Goal: Task Accomplishment & Management: Manage account settings

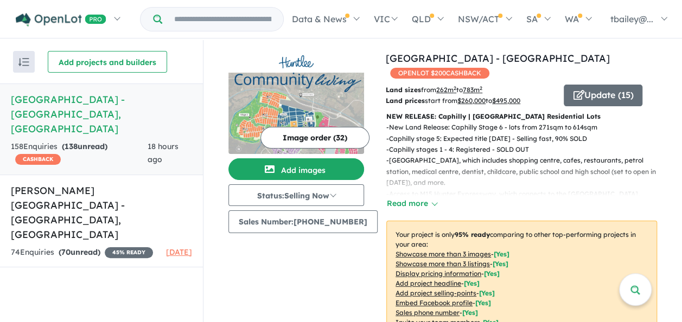
click at [101, 121] on h5 "[GEOGRAPHIC_DATA] - [GEOGRAPHIC_DATA] , [GEOGRAPHIC_DATA]" at bounding box center [101, 114] width 181 height 44
click at [104, 142] on div "158 Enquir ies ( 138 unread) CASHBACK" at bounding box center [79, 153] width 137 height 26
click at [103, 199] on link "[PERSON_NAME][GEOGRAPHIC_DATA] - [GEOGRAPHIC_DATA] , [GEOGRAPHIC_DATA] 74 Enqui…" at bounding box center [101, 221] width 203 height 93
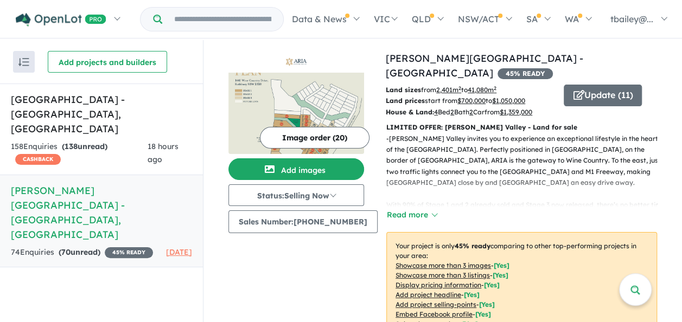
click at [318, 137] on button "Image order ( 20 )" at bounding box center [315, 138] width 110 height 22
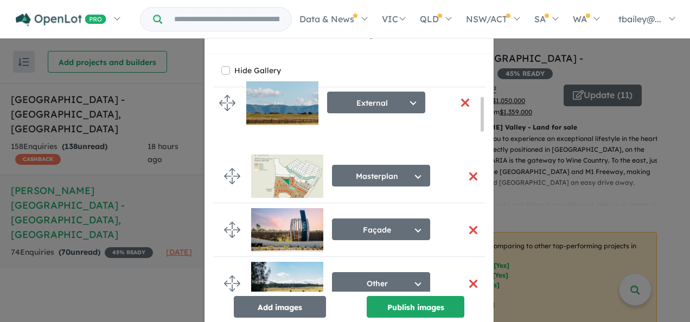
drag, startPoint x: 226, startPoint y: 176, endPoint x: 226, endPoint y: 104, distance: 72.1
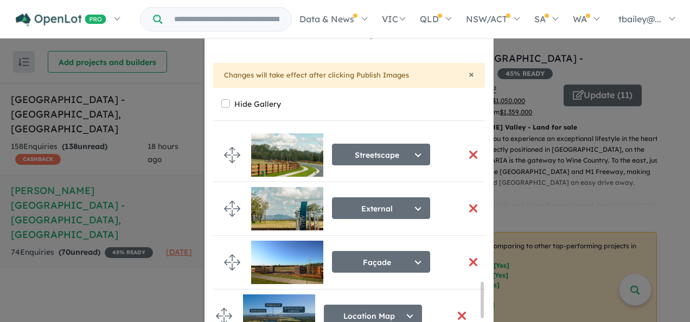
scroll to position [870, 0]
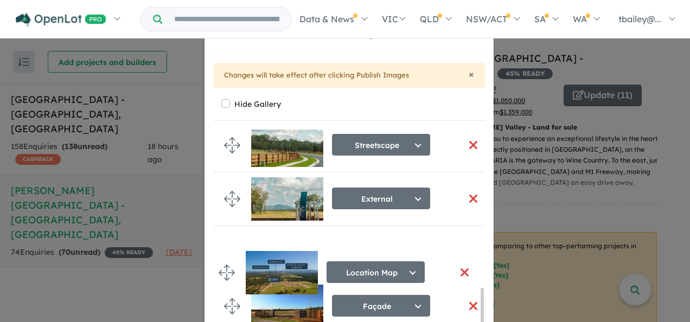
drag, startPoint x: 231, startPoint y: 146, endPoint x: 228, endPoint y: 266, distance: 119.9
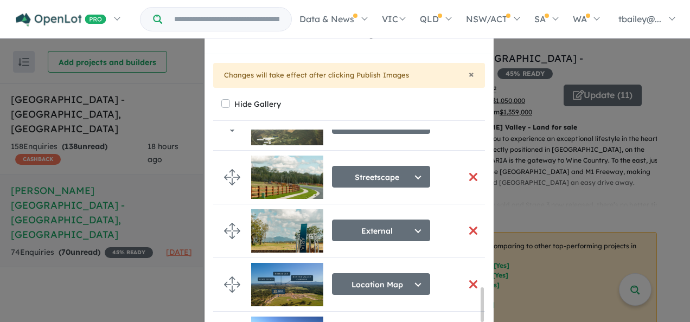
scroll to position [934, 0]
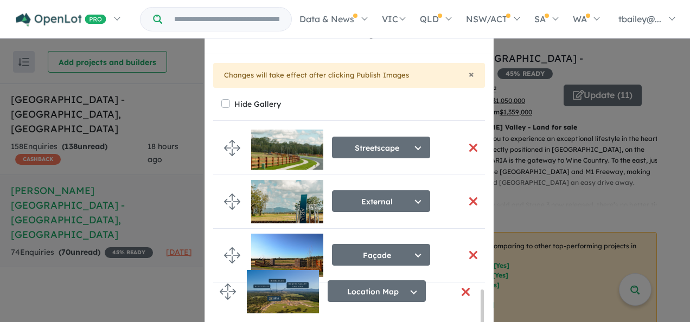
drag, startPoint x: 230, startPoint y: 249, endPoint x: 231, endPoint y: 303, distance: 53.7
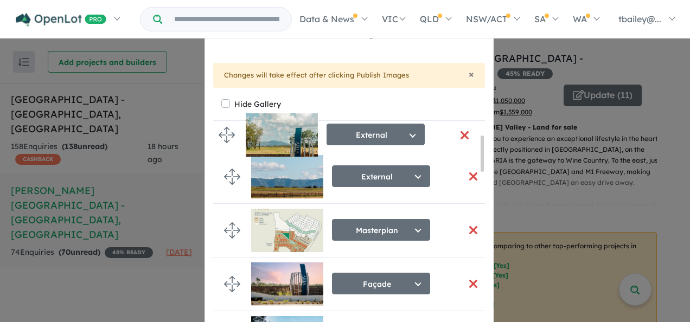
scroll to position [0, 0]
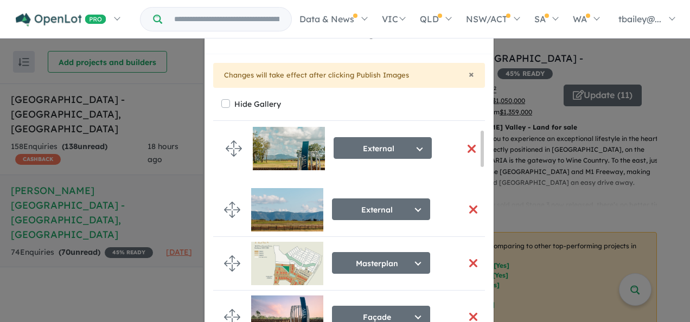
drag, startPoint x: 226, startPoint y: 200, endPoint x: 231, endPoint y: 146, distance: 53.4
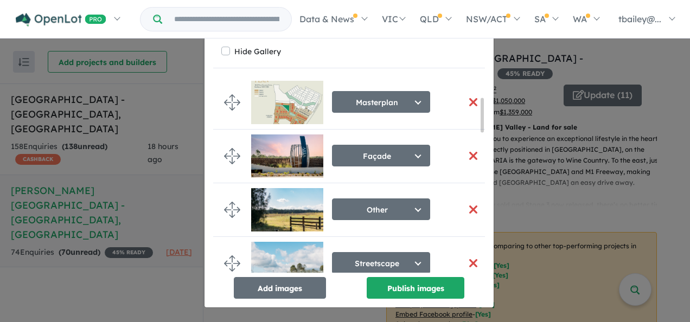
scroll to position [163, 0]
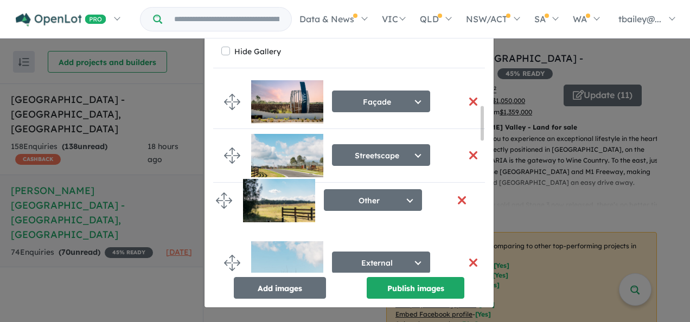
drag, startPoint x: 225, startPoint y: 153, endPoint x: 220, endPoint y: 207, distance: 53.9
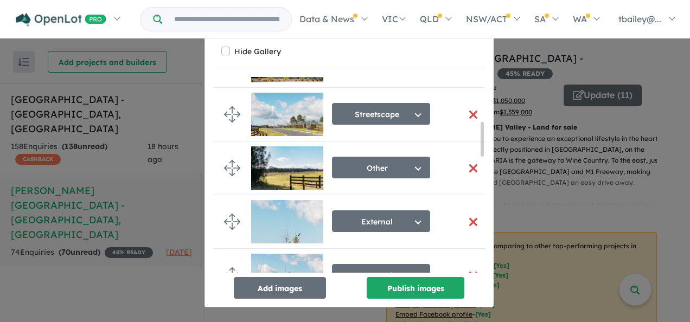
scroll to position [271, 0]
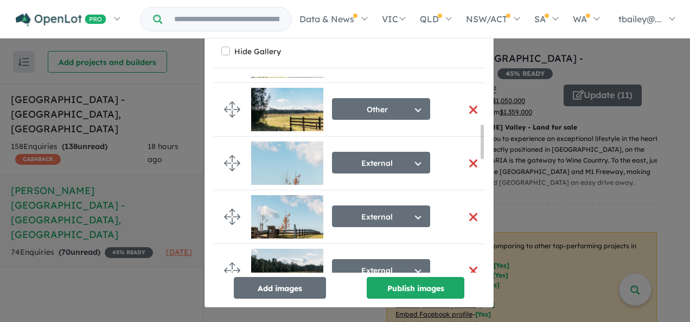
click at [465, 161] on button "button" at bounding box center [473, 163] width 23 height 23
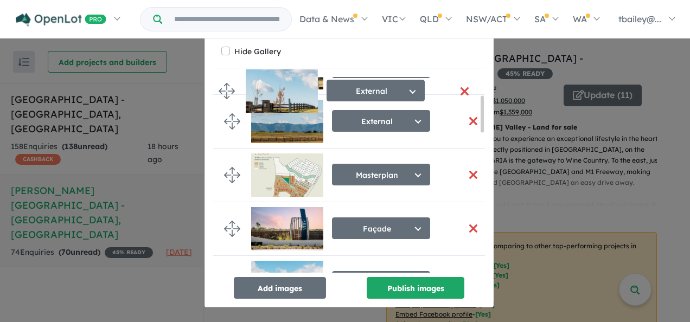
scroll to position [70, 0]
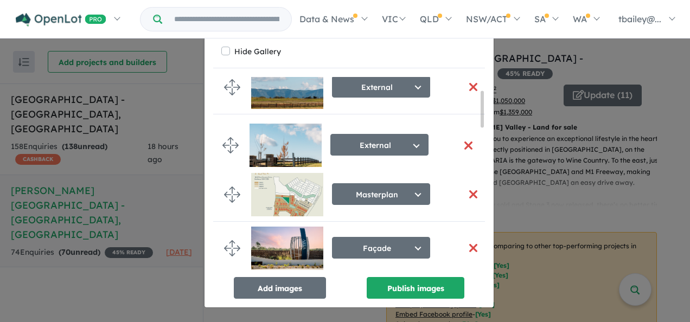
drag, startPoint x: 225, startPoint y: 174, endPoint x: 228, endPoint y: 149, distance: 24.6
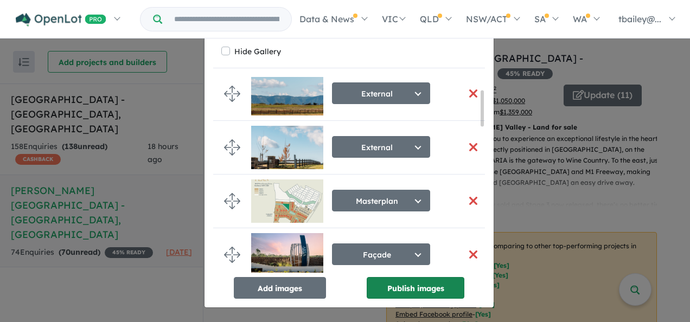
click at [407, 287] on button "Publish images" at bounding box center [416, 288] width 98 height 22
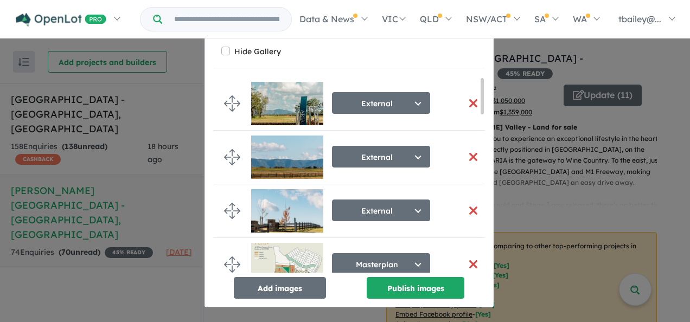
scroll to position [0, 0]
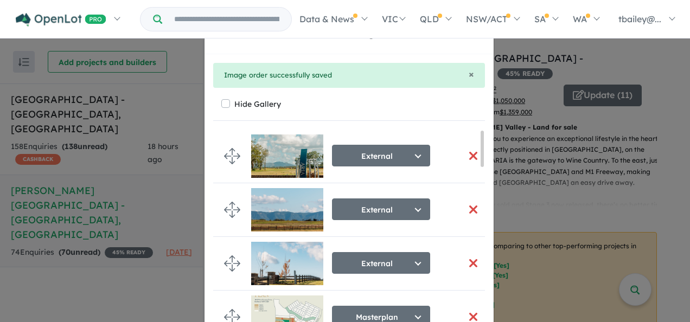
click at [91, 119] on div "Re-order images × Close × Image order successfully saved Hide Gallery External …" at bounding box center [345, 161] width 690 height 322
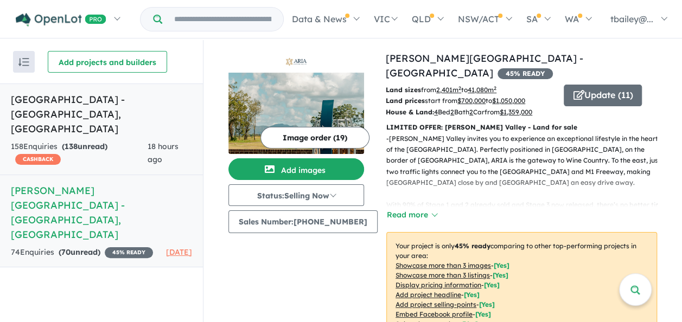
click at [116, 117] on h5 "[GEOGRAPHIC_DATA] - [GEOGRAPHIC_DATA] , [GEOGRAPHIC_DATA]" at bounding box center [101, 114] width 181 height 44
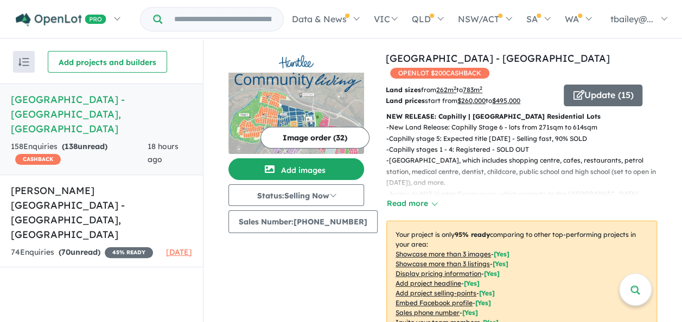
click at [306, 137] on button "Image order ( 32 )" at bounding box center [314, 138] width 109 height 22
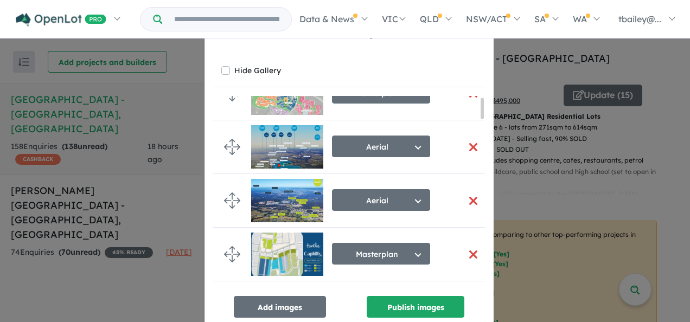
scroll to position [54, 0]
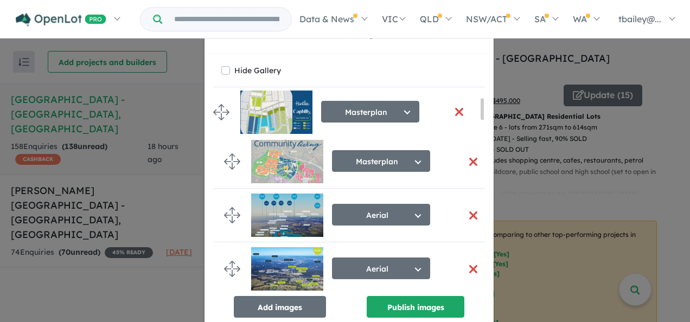
drag, startPoint x: 226, startPoint y: 229, endPoint x: 219, endPoint y: 112, distance: 116.8
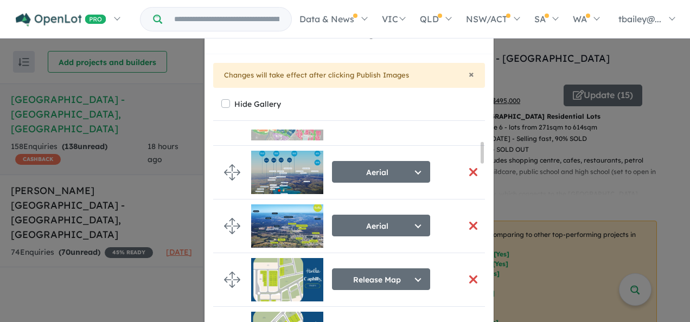
scroll to position [108, 0]
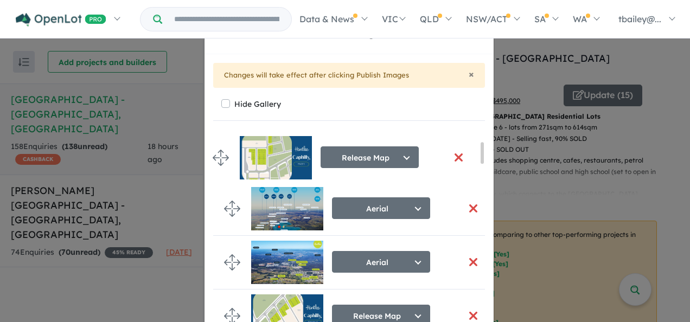
drag, startPoint x: 227, startPoint y: 265, endPoint x: 220, endPoint y: 161, distance: 104.4
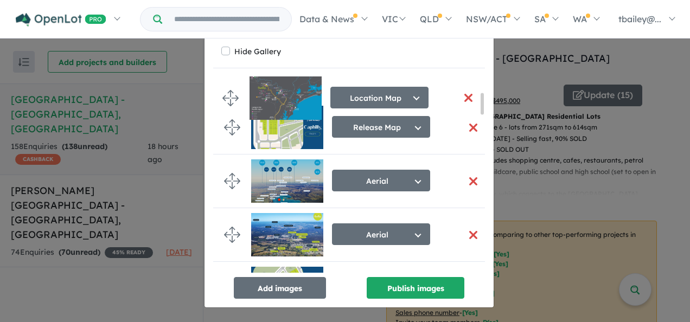
scroll to position [135, 0]
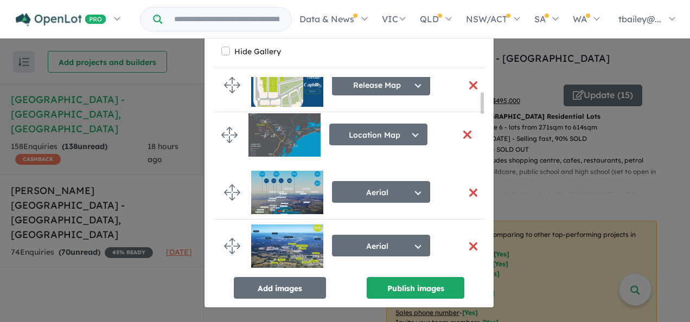
drag, startPoint x: 231, startPoint y: 159, endPoint x: 233, endPoint y: 132, distance: 26.6
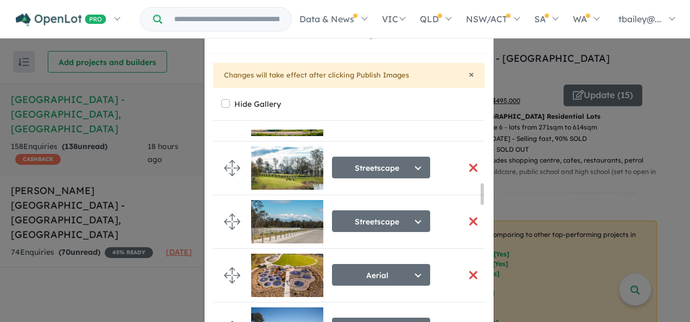
scroll to position [488, 0]
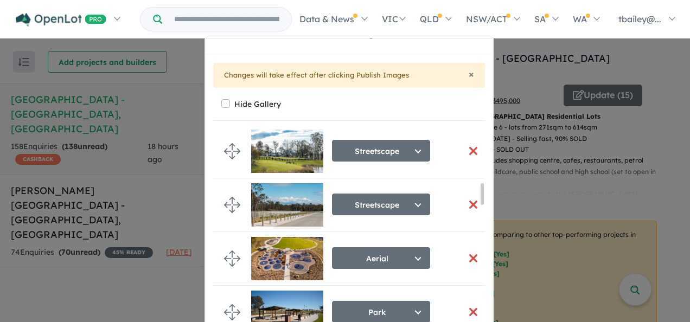
click at [462, 203] on button "button" at bounding box center [473, 204] width 23 height 23
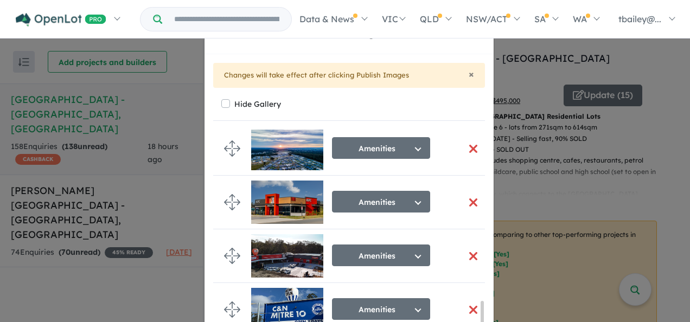
scroll to position [53, 0]
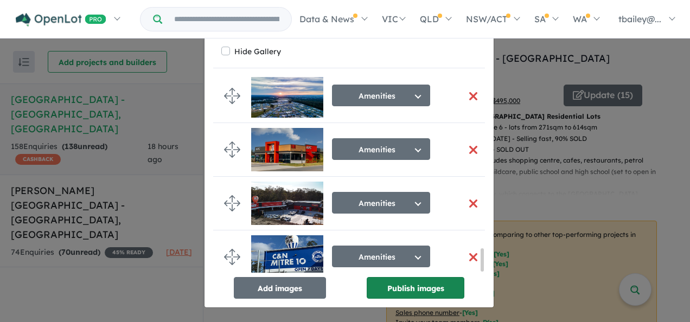
click at [409, 286] on button "Publish images" at bounding box center [416, 288] width 98 height 22
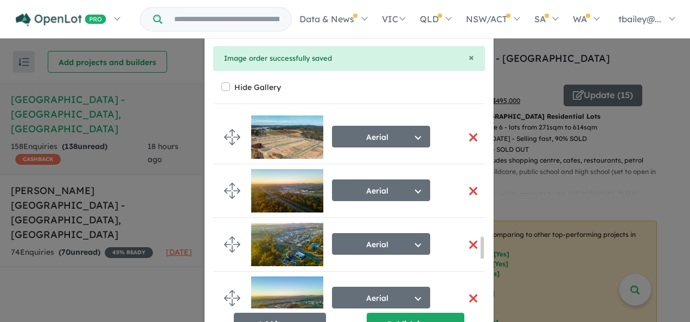
scroll to position [0, 0]
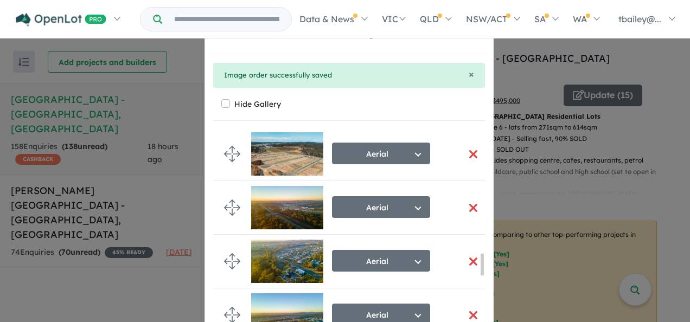
click at [183, 71] on div "Re-order images × Close × Image order successfully saved Hide Gallery Masterpla…" at bounding box center [345, 161] width 690 height 322
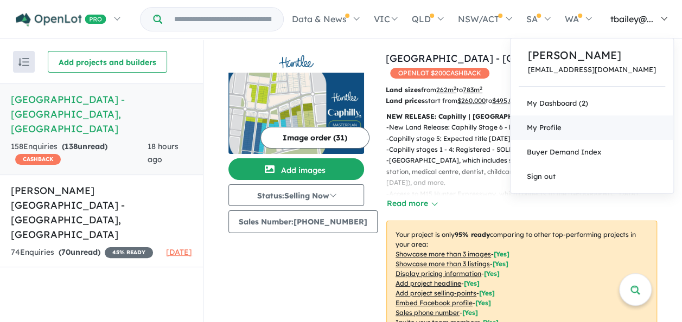
click at [561, 129] on span "My Profile" at bounding box center [544, 127] width 35 height 9
